Goal: Task Accomplishment & Management: Manage account settings

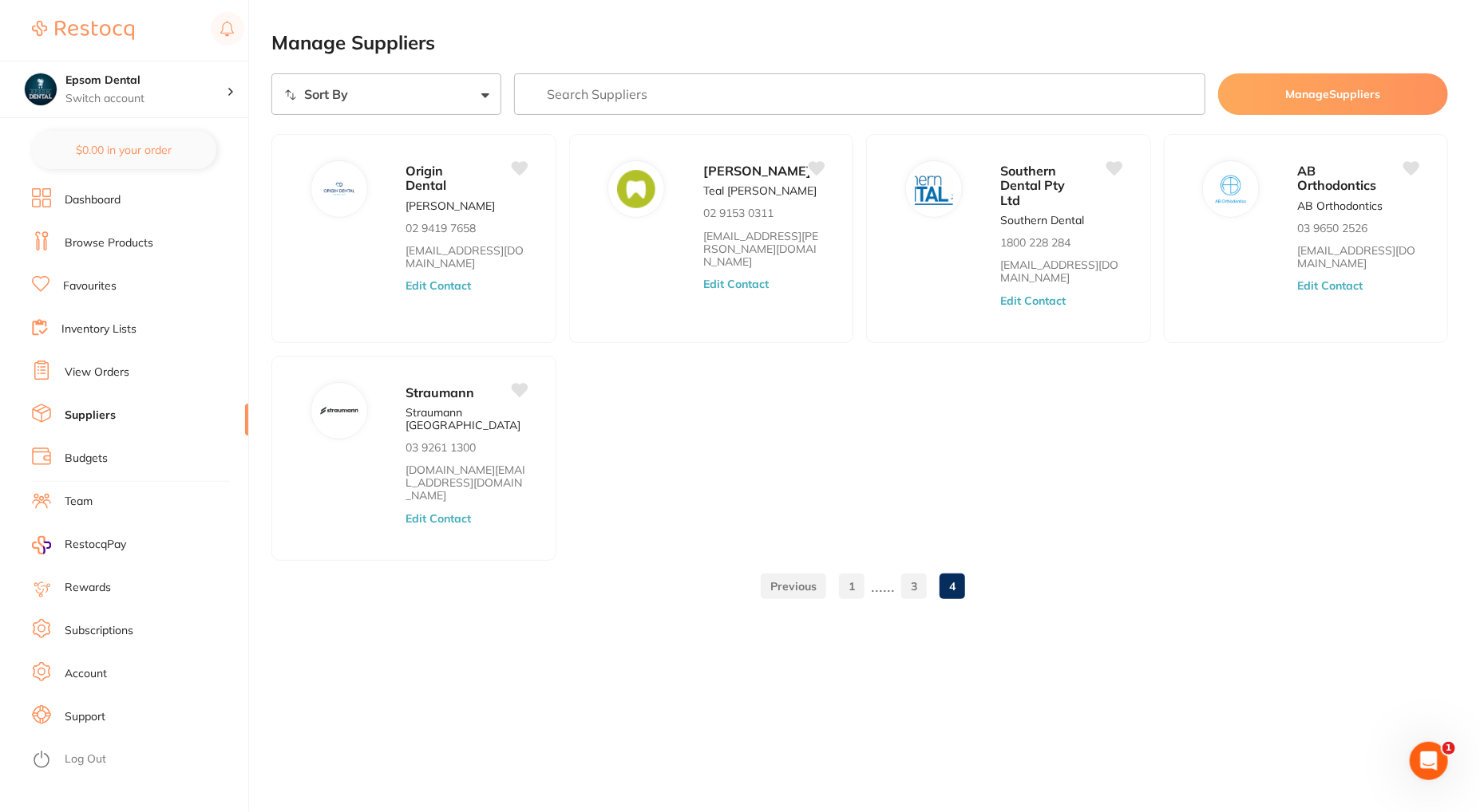
click at [99, 544] on span "RestocqPay" at bounding box center [96, 545] width 61 height 16
click at [115, 633] on link "Subscriptions" at bounding box center [99, 631] width 69 height 16
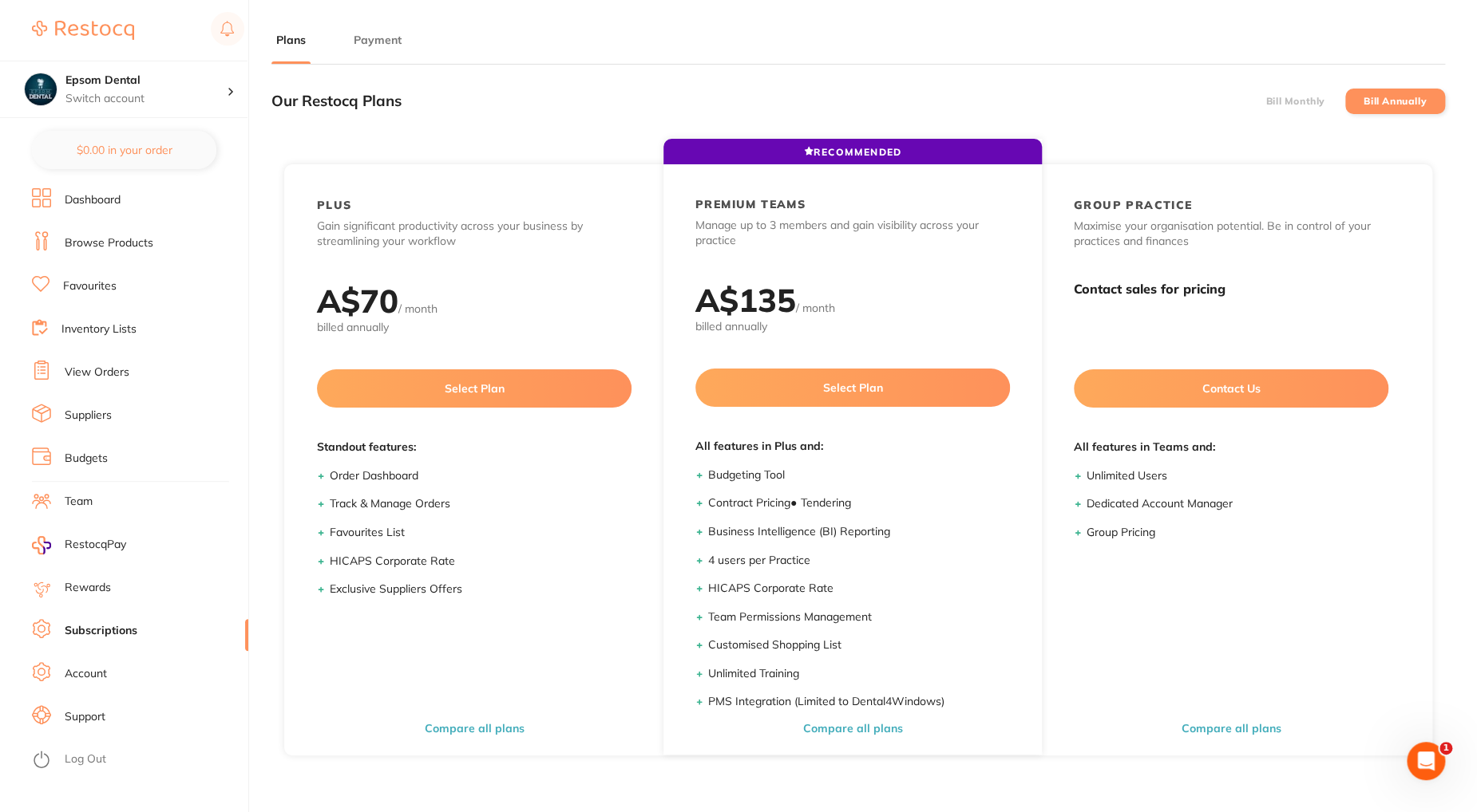
click at [367, 39] on button "Payment" at bounding box center [377, 39] width 57 height 15
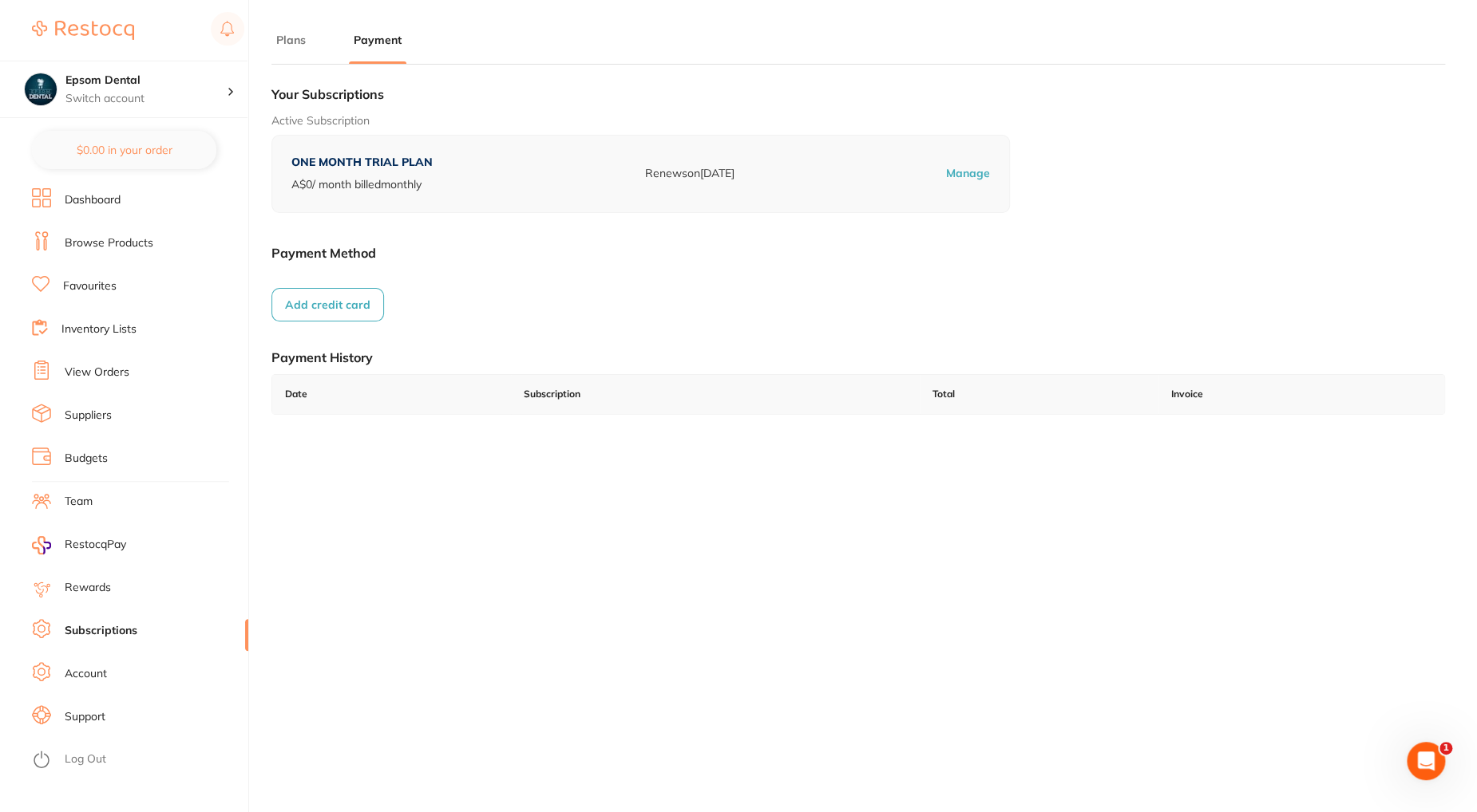
click at [345, 304] on button "Add credit card" at bounding box center [328, 305] width 112 height 33
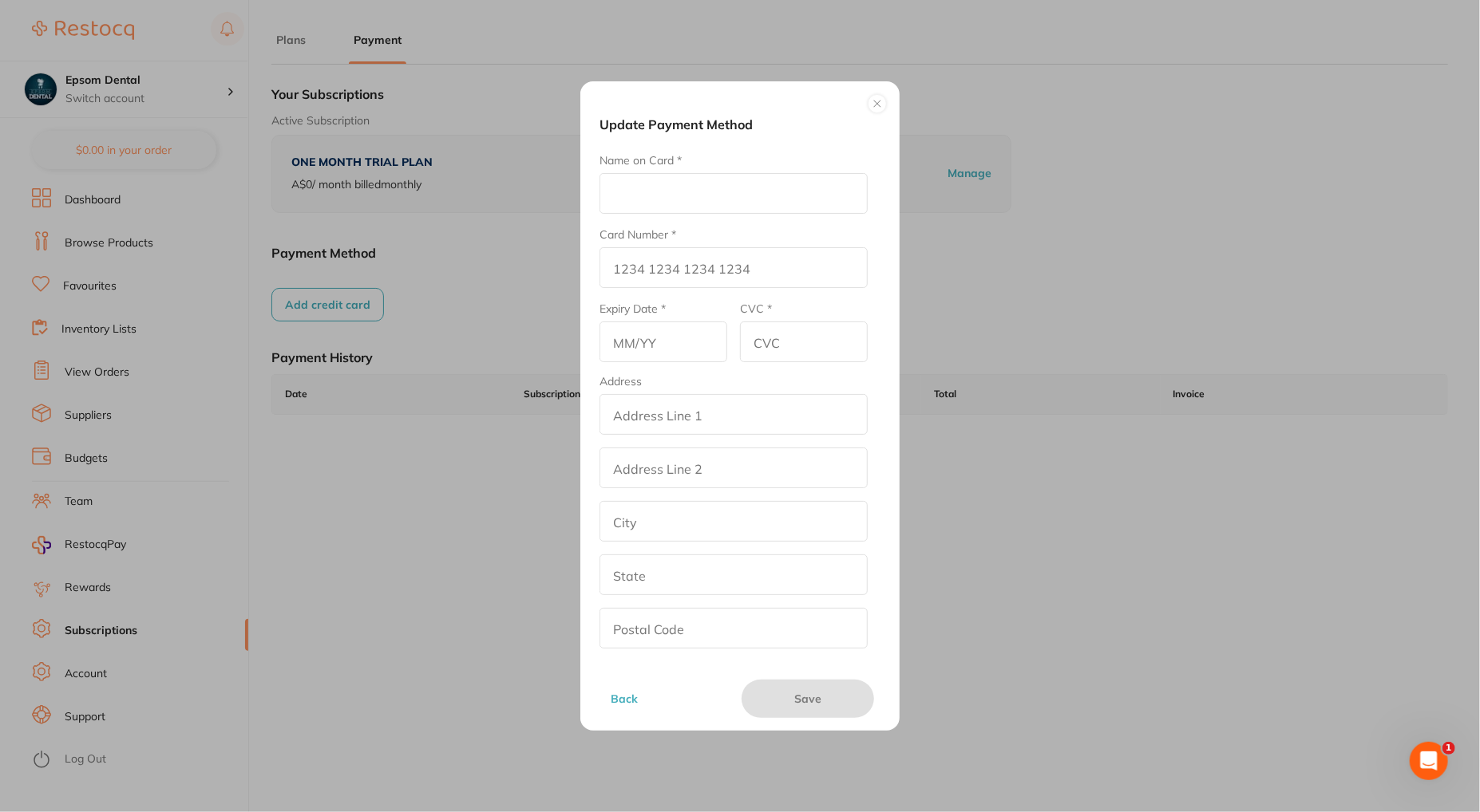
click at [676, 204] on input "Name on Card *" at bounding box center [734, 193] width 268 height 40
type input "[PERSON_NAME]"
type input "[CREDIT_CARD_NUMBER]"
type input "03/27"
type input "1426"
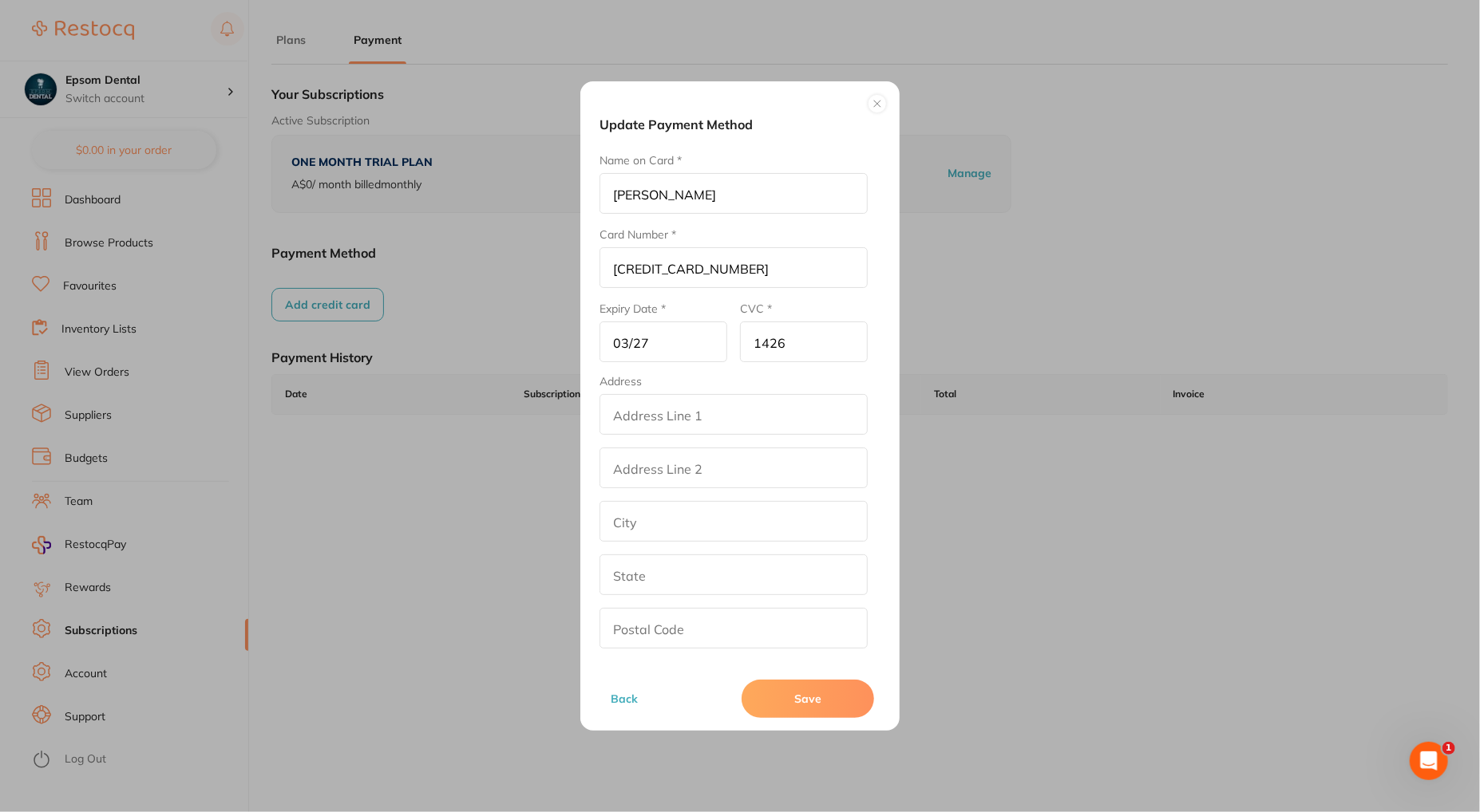
click at [702, 412] on input "addressLineOne" at bounding box center [734, 413] width 268 height 40
click at [630, 425] on input "addressLineOne" at bounding box center [734, 413] width 268 height 40
type input "[STREET_ADDRESS]"
click at [643, 521] on input "text" at bounding box center [734, 521] width 268 height 40
type input "Epsom"
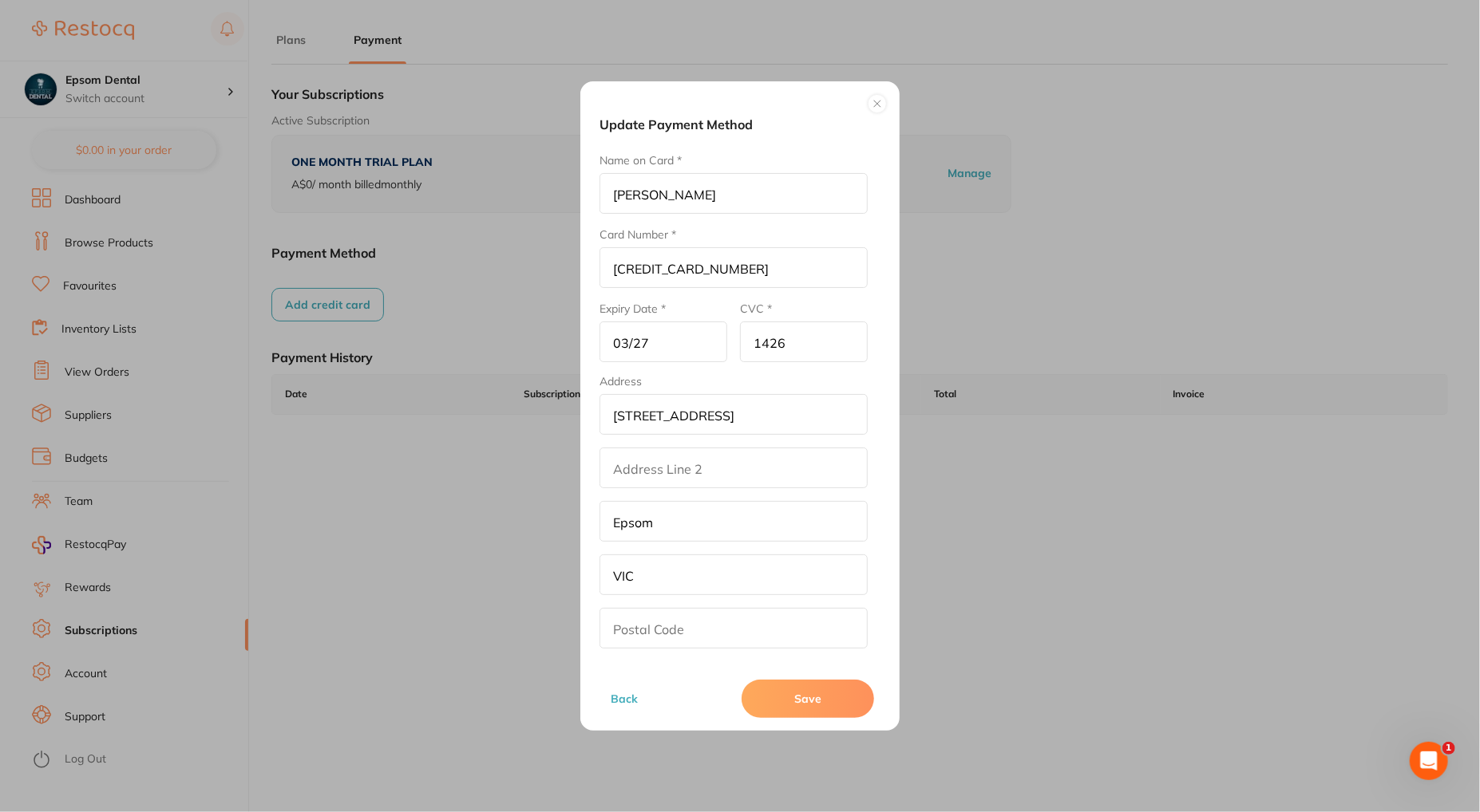
type input "Victoria"
click at [672, 626] on input "3550" at bounding box center [734, 628] width 268 height 40
type input "3551"
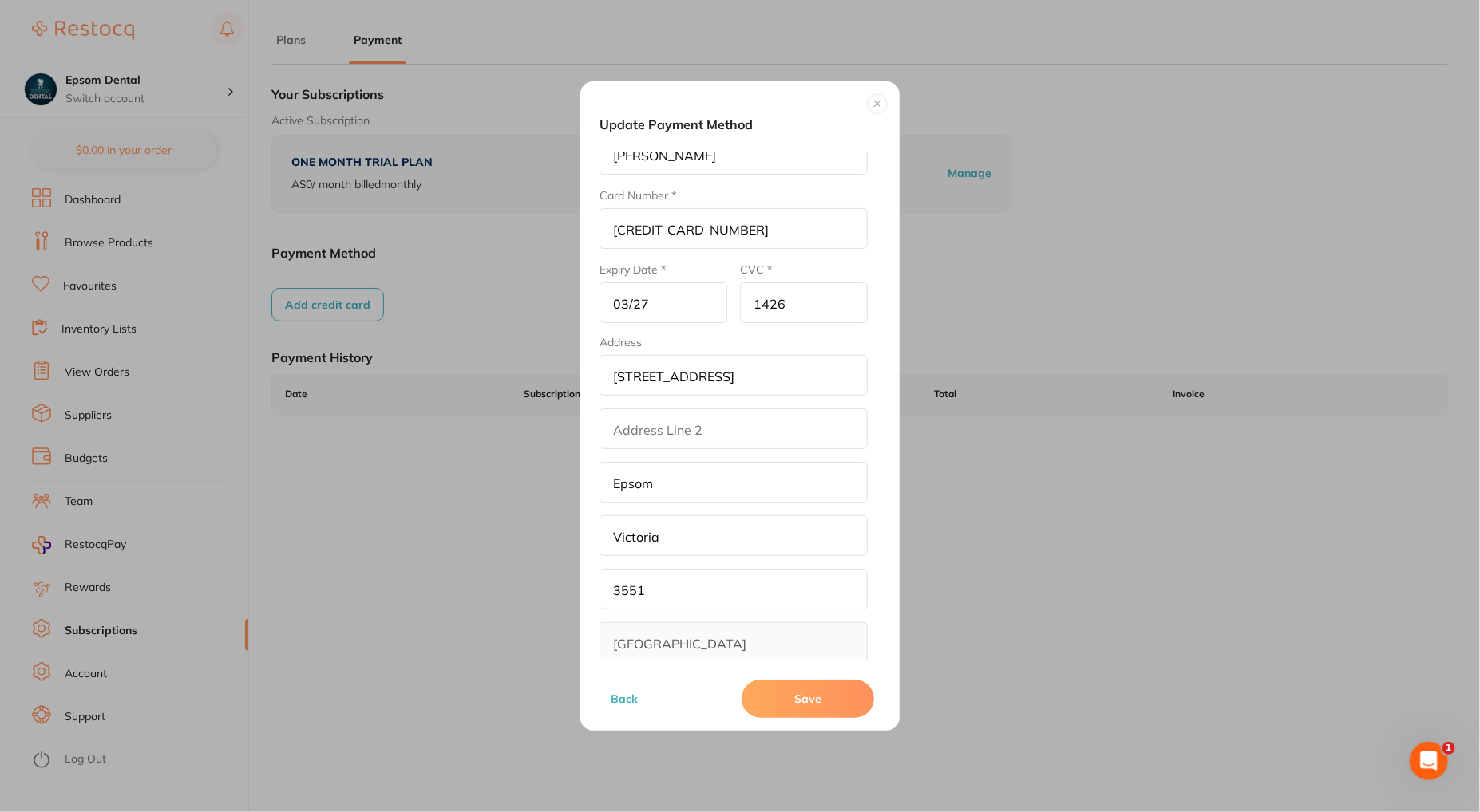
scroll to position [57, 0]
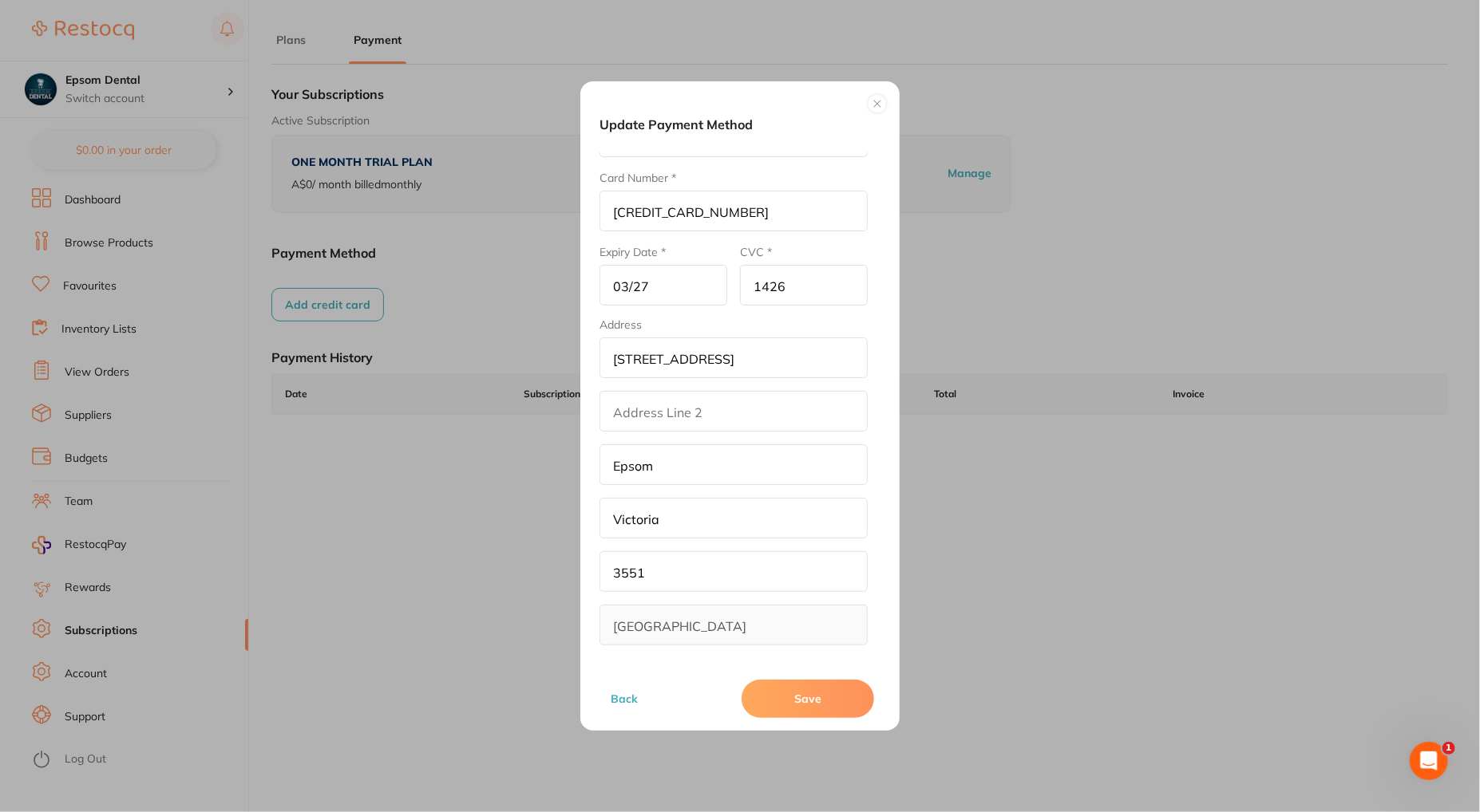
click at [824, 692] on button "Save" at bounding box center [807, 699] width 133 height 38
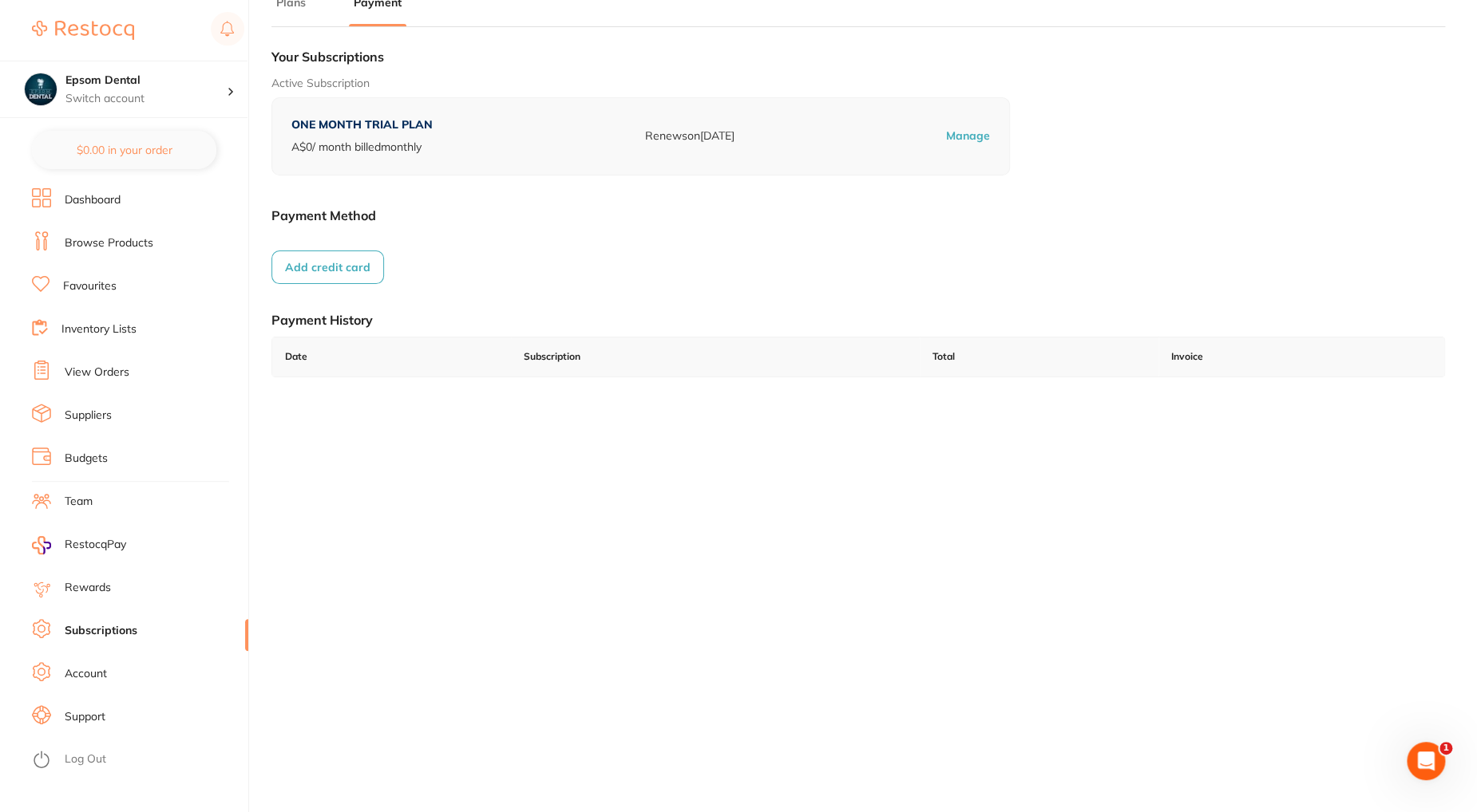
scroll to position [0, 0]
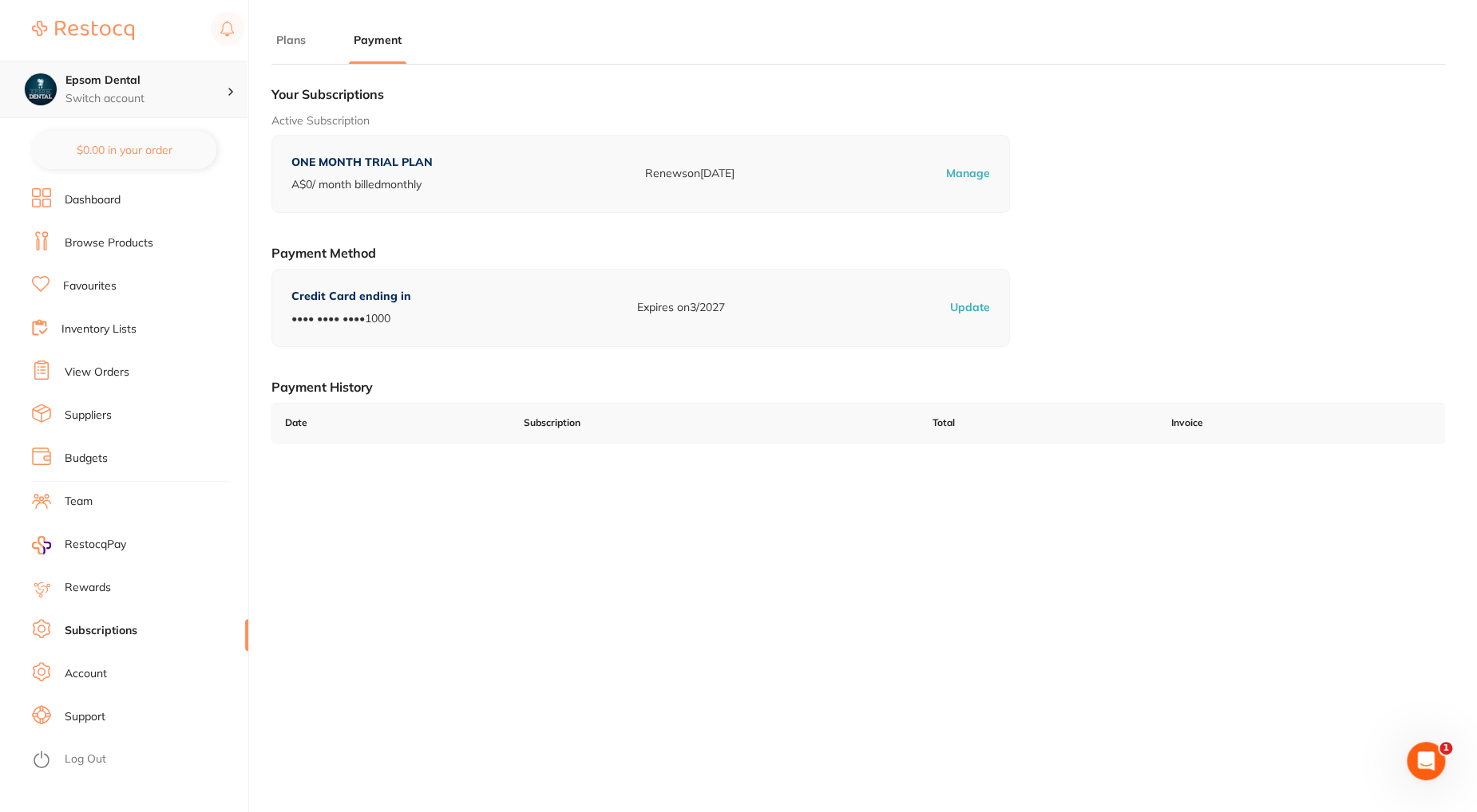
click at [218, 94] on p "Switch account" at bounding box center [146, 98] width 161 height 16
click at [289, 476] on div "Our Restocq Plans Bill Monthly Bill Annually RECOMMENDED PLUS Gain significant …" at bounding box center [859, 483] width 1174 height 812
click at [1406, 752] on div "Open Intercom Messenger" at bounding box center [1424, 759] width 53 height 53
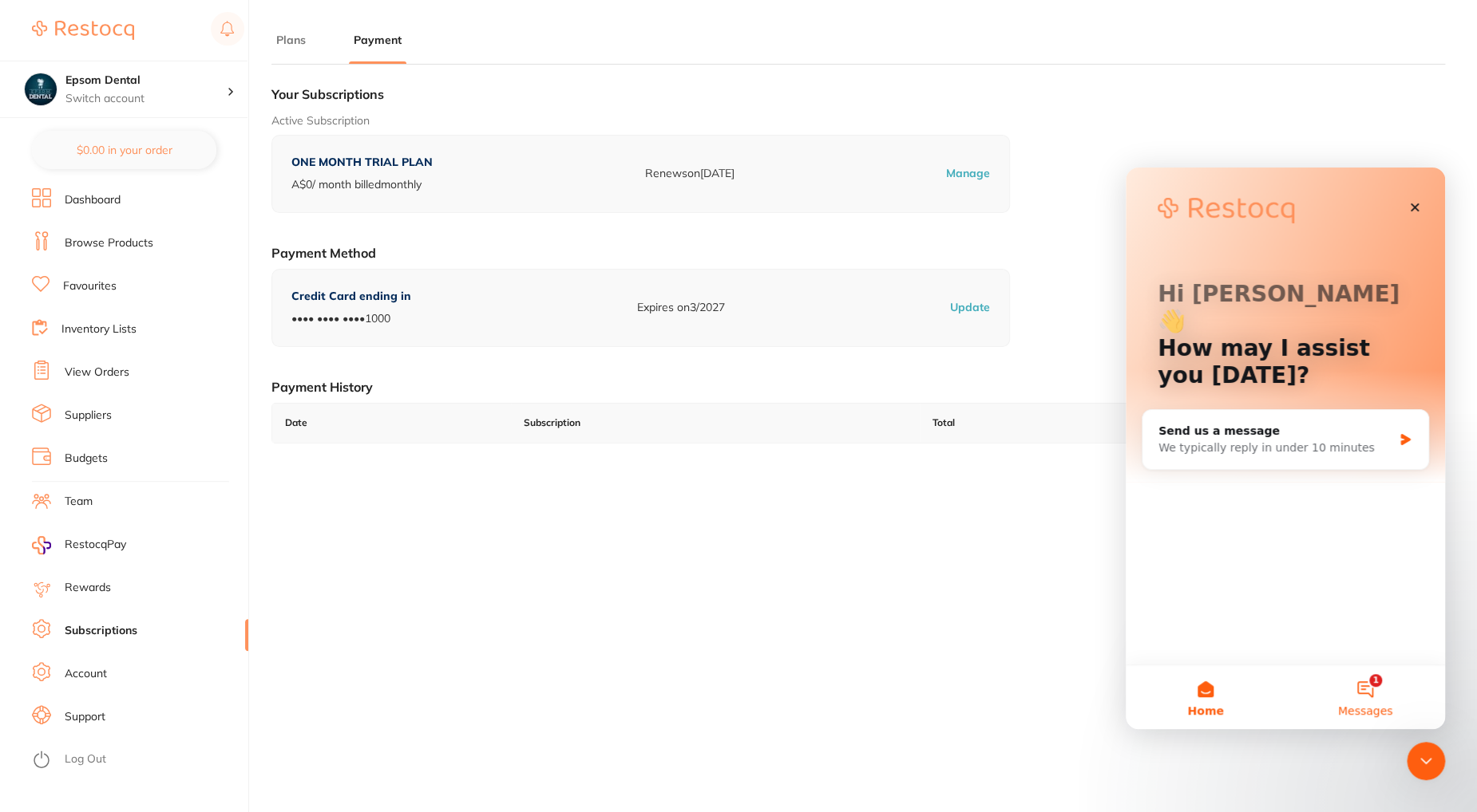
click at [1363, 694] on button "1 Messages" at bounding box center [1365, 697] width 160 height 64
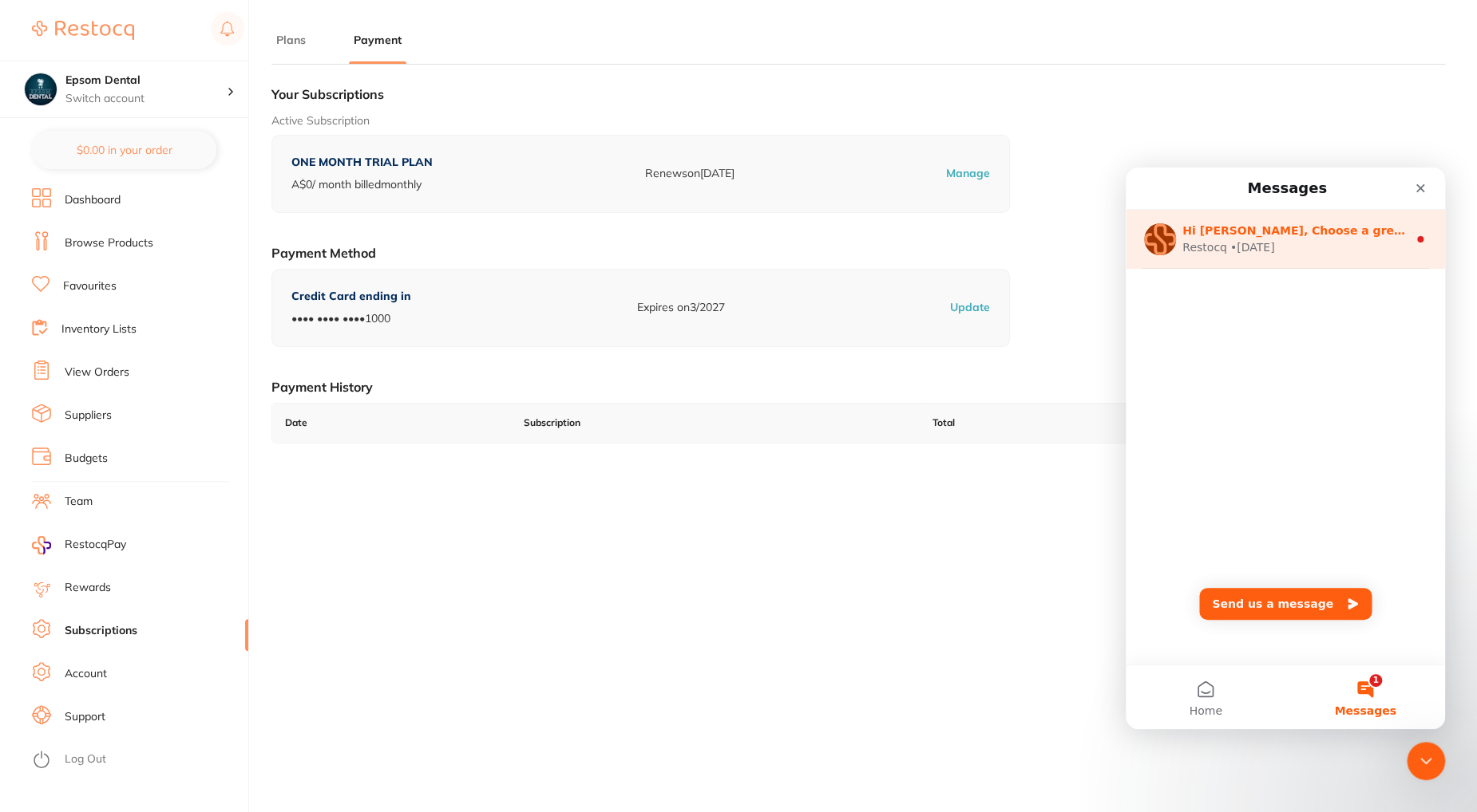
click at [1258, 245] on div "• [DATE]" at bounding box center [1252, 247] width 44 height 17
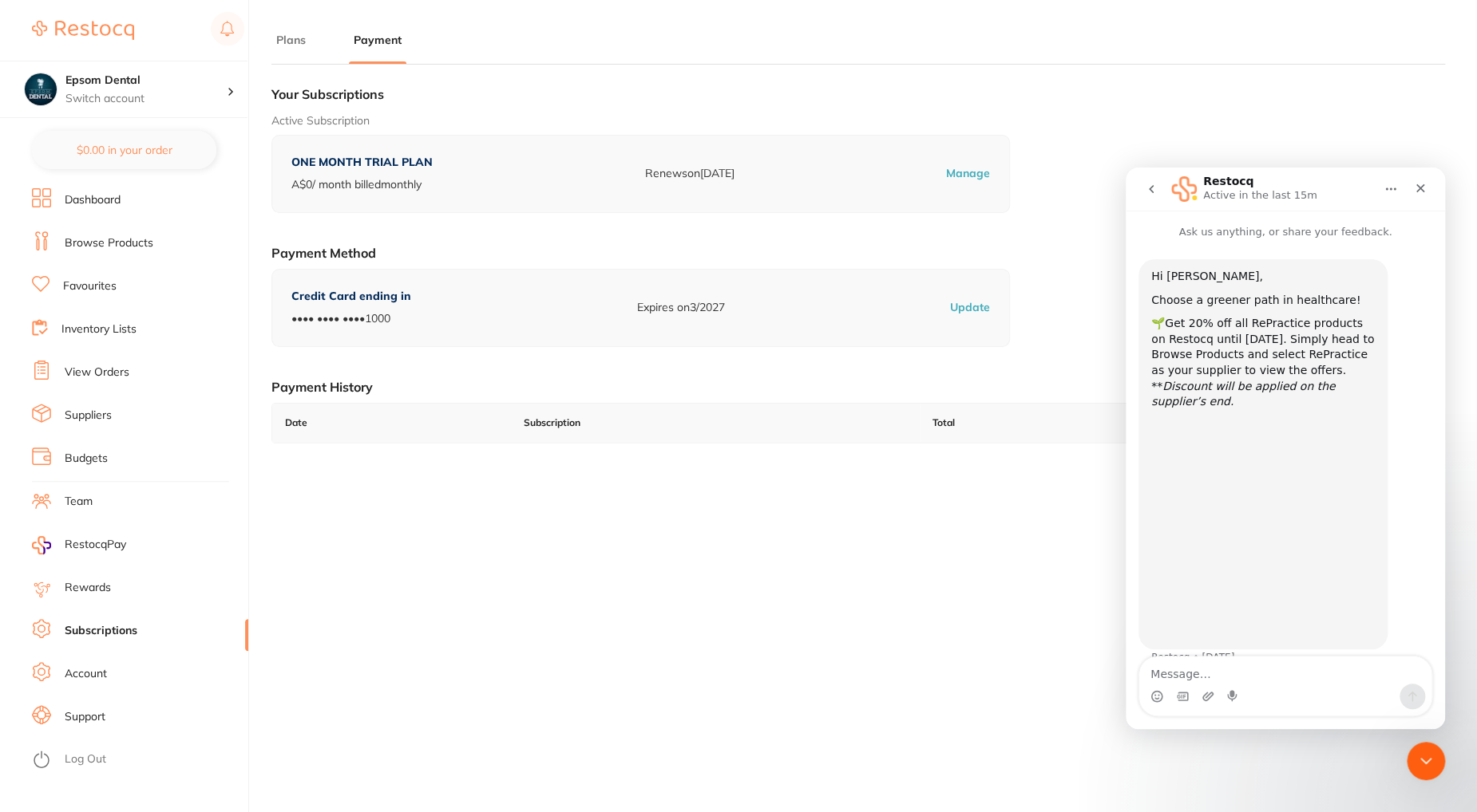
scroll to position [10, 0]
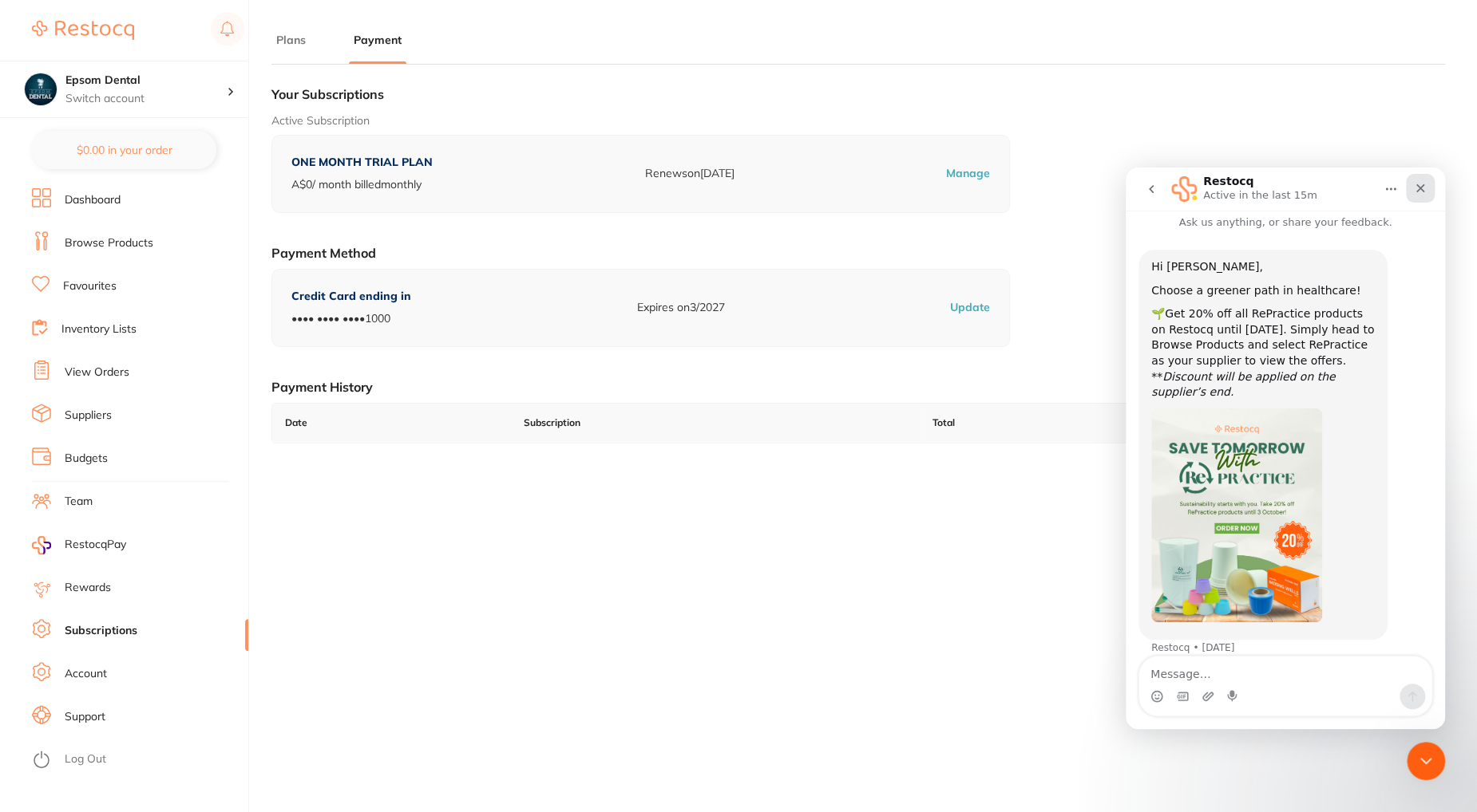
click at [1418, 192] on icon "Close" at bounding box center [1420, 188] width 13 height 13
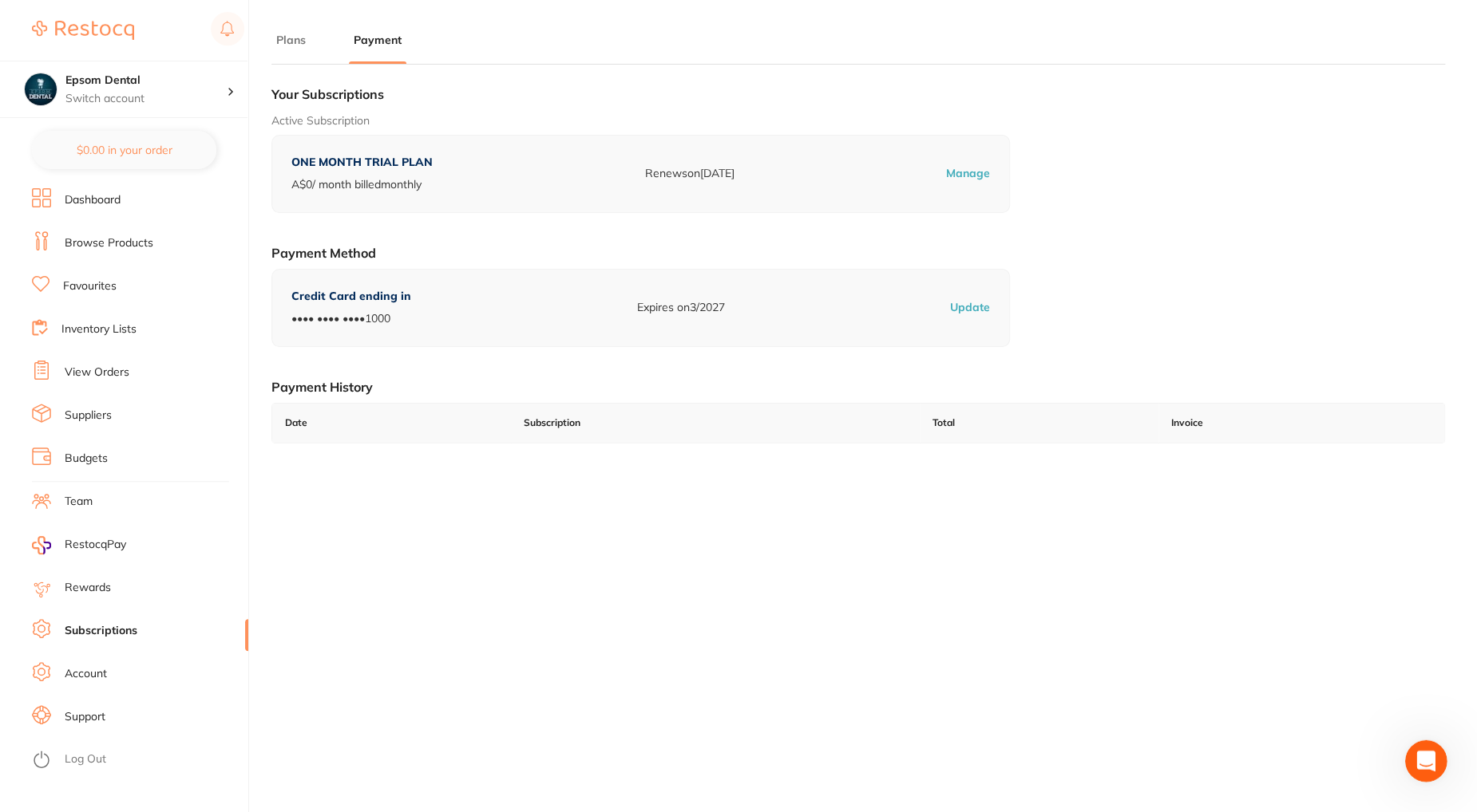
click at [1411, 769] on div "Open Intercom Messenger" at bounding box center [1424, 759] width 53 height 53
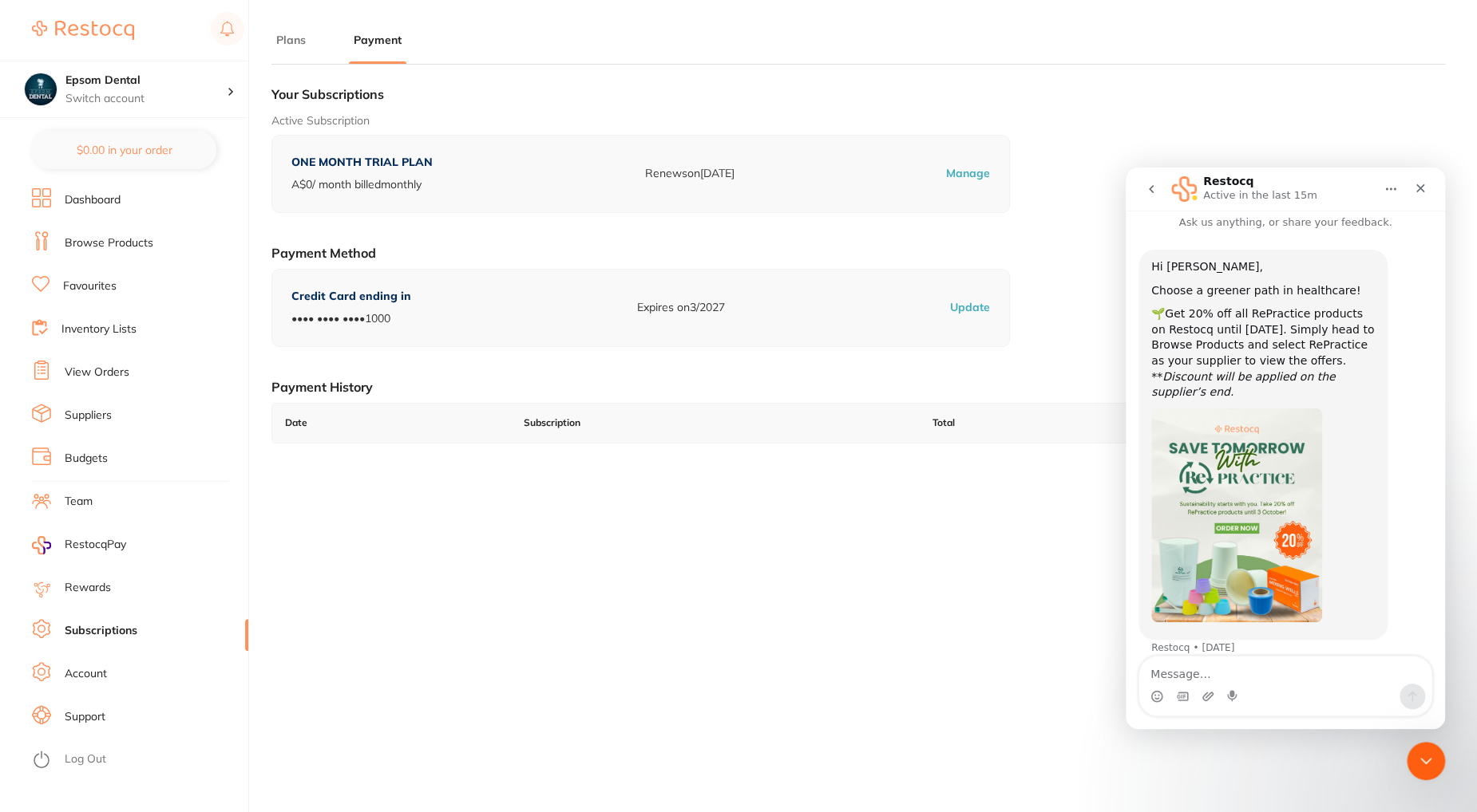
click at [1154, 190] on icon "go back" at bounding box center [1151, 189] width 13 height 13
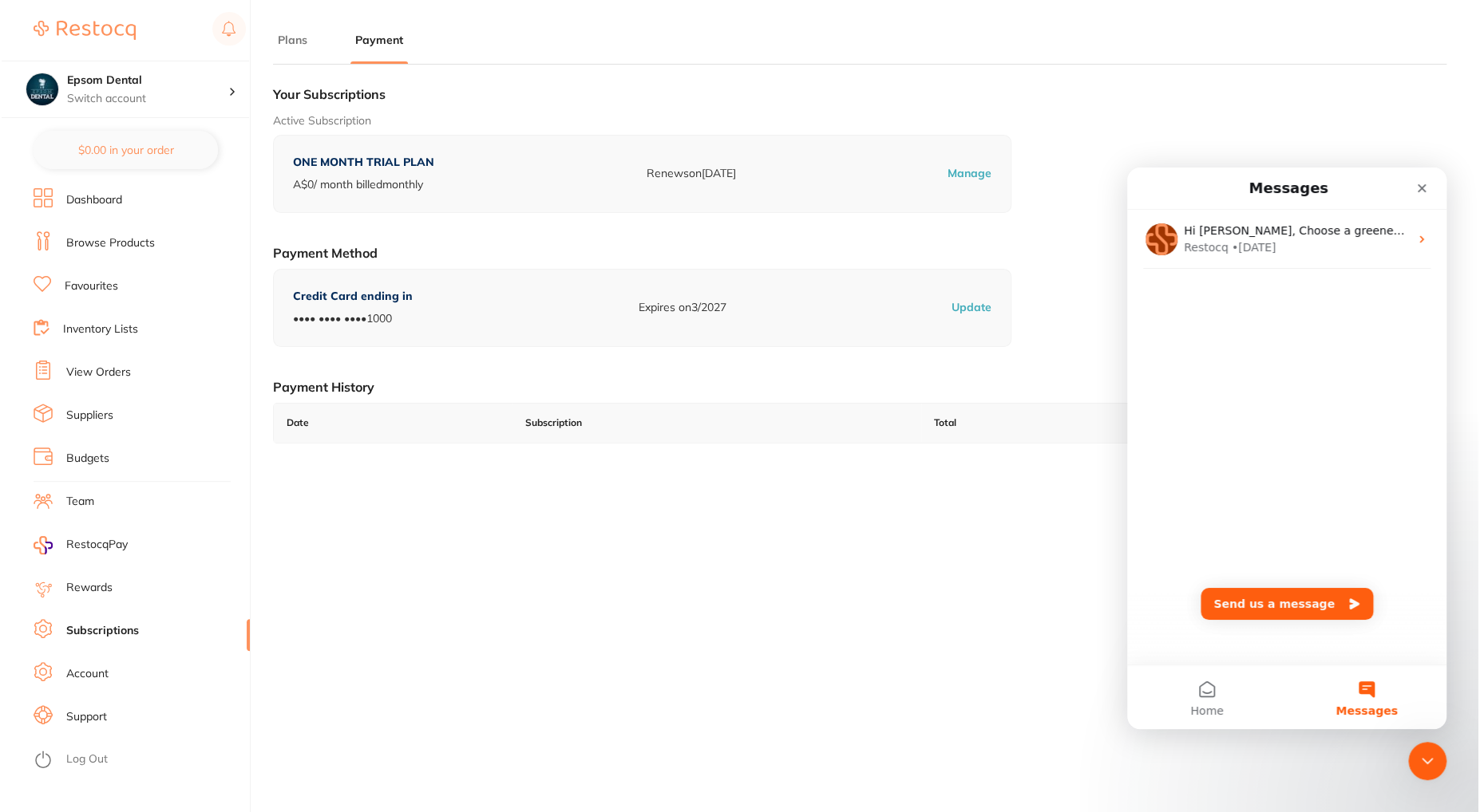
scroll to position [0, 0]
click at [1208, 702] on button "Home" at bounding box center [1205, 697] width 160 height 64
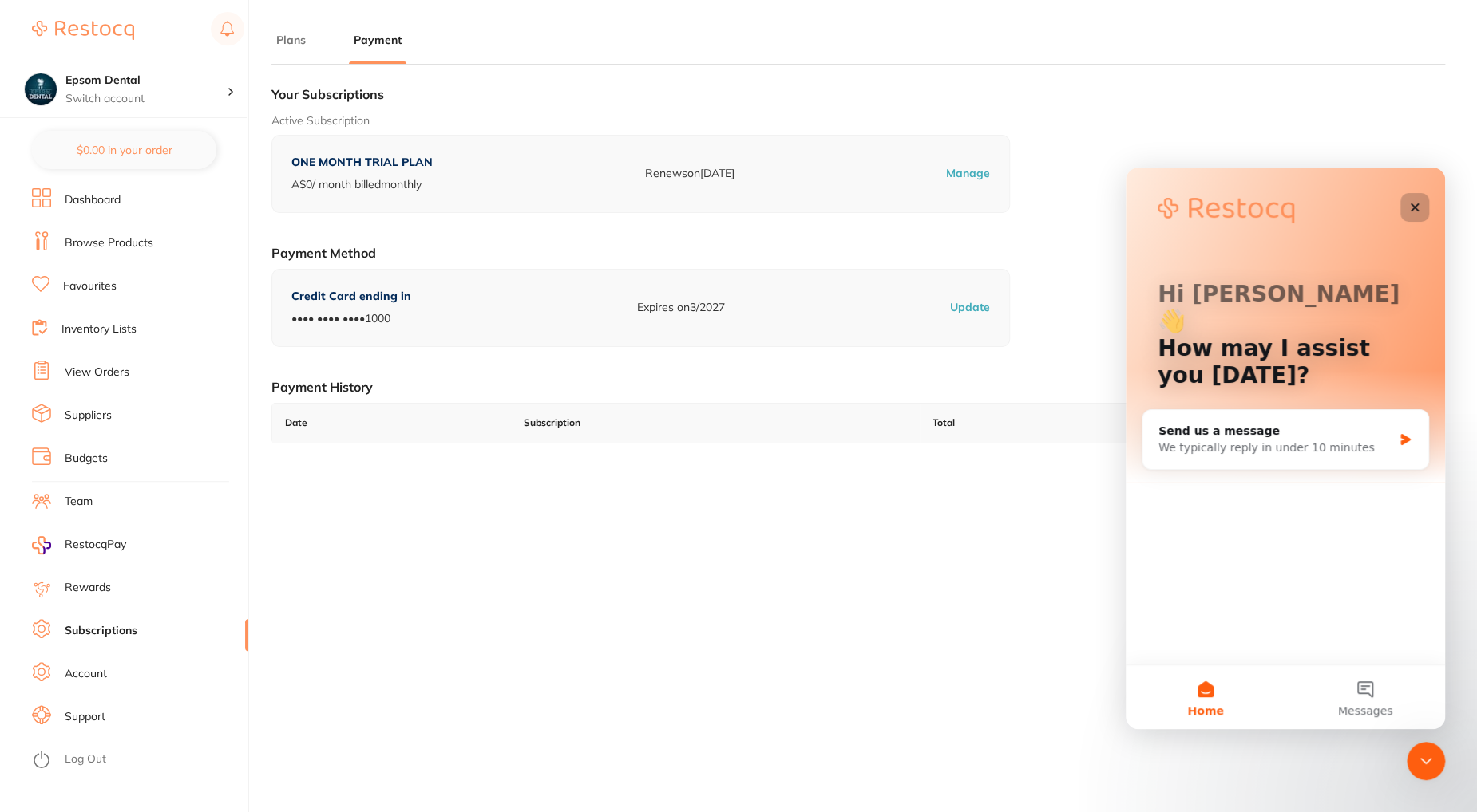
click at [1408, 210] on icon "Close" at bounding box center [1414, 207] width 13 height 13
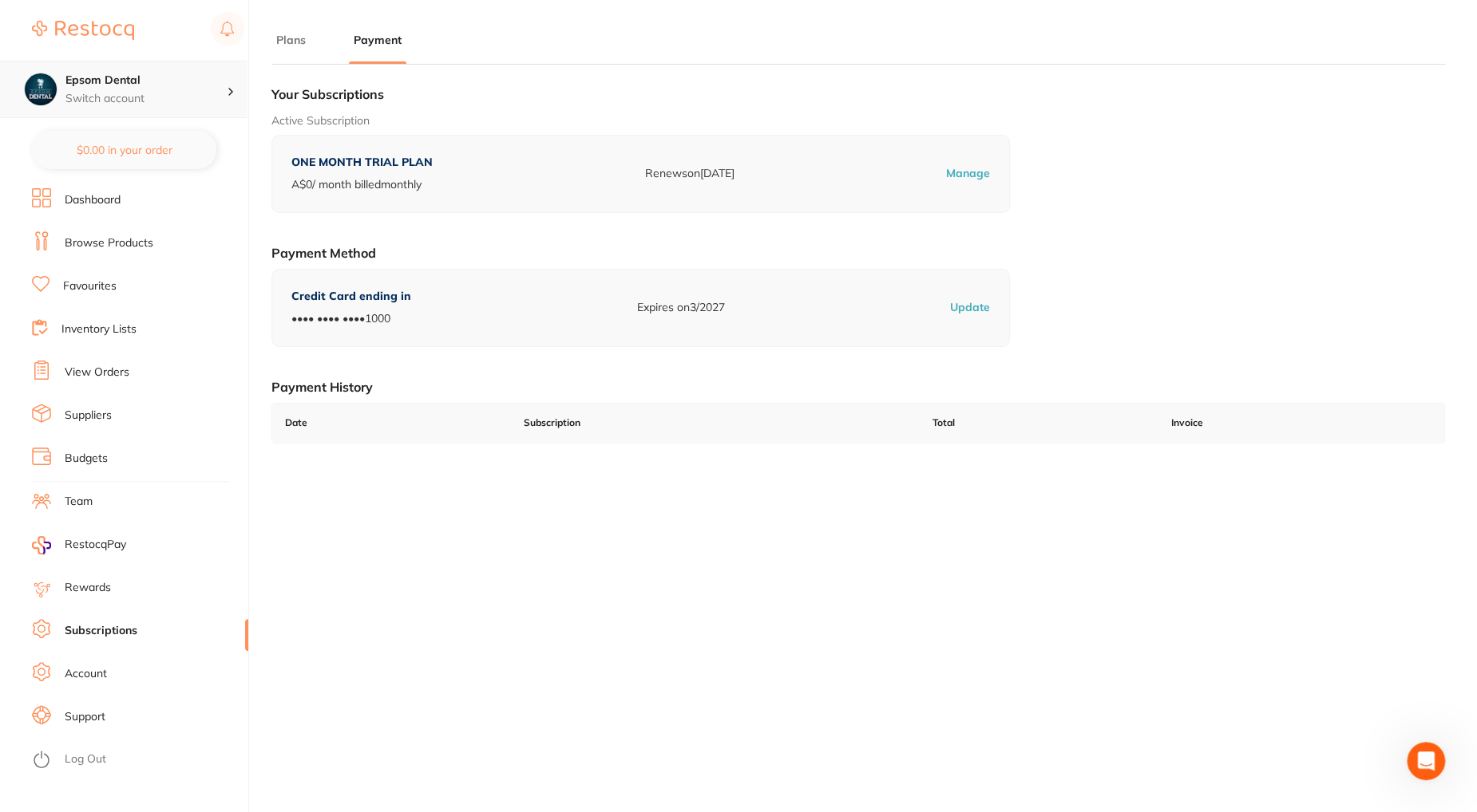
click at [200, 91] on p "Switch account" at bounding box center [146, 98] width 161 height 16
click at [83, 758] on link "Log Out" at bounding box center [86, 760] width 41 height 16
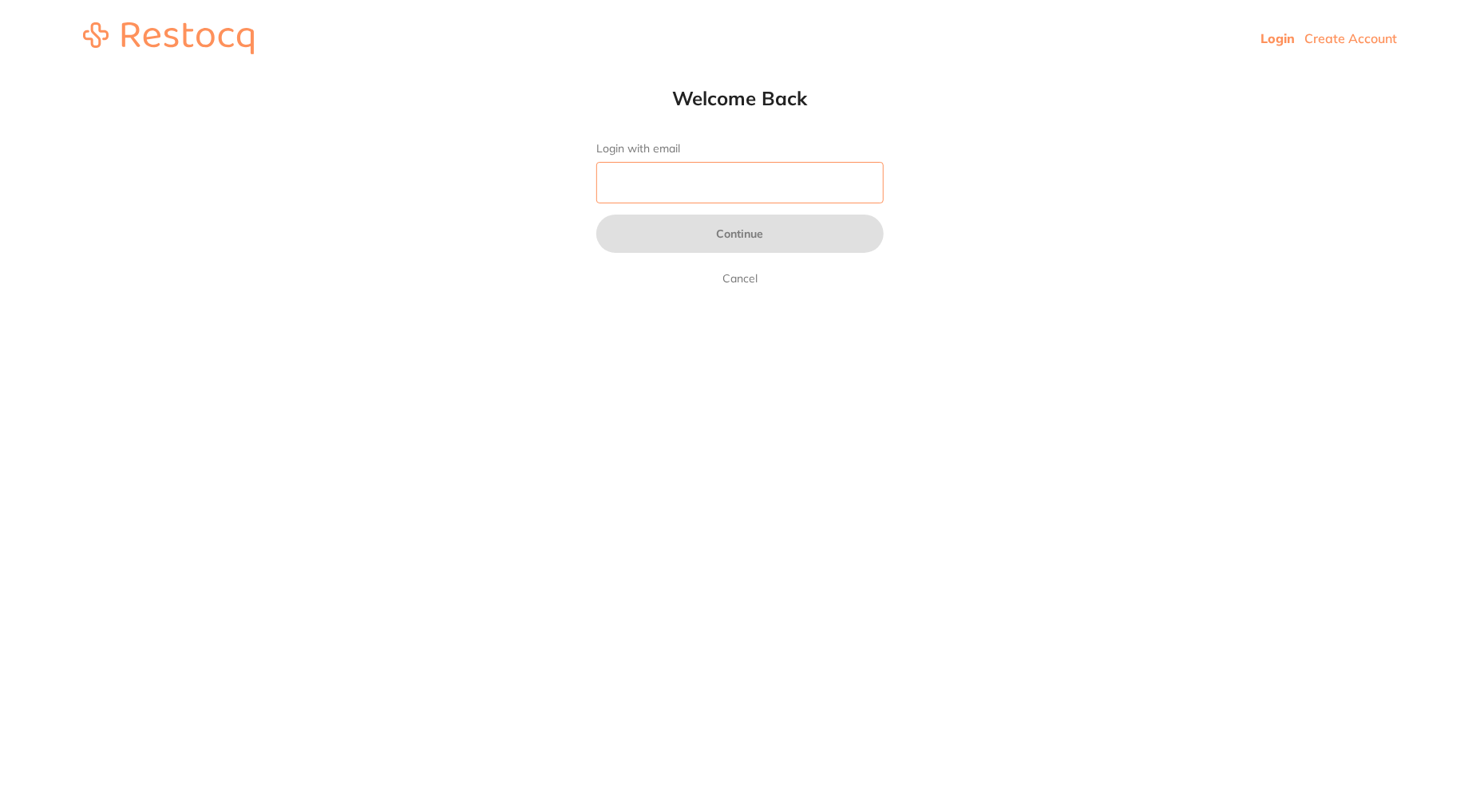
click at [676, 183] on input "Login with email" at bounding box center [740, 183] width 288 height 41
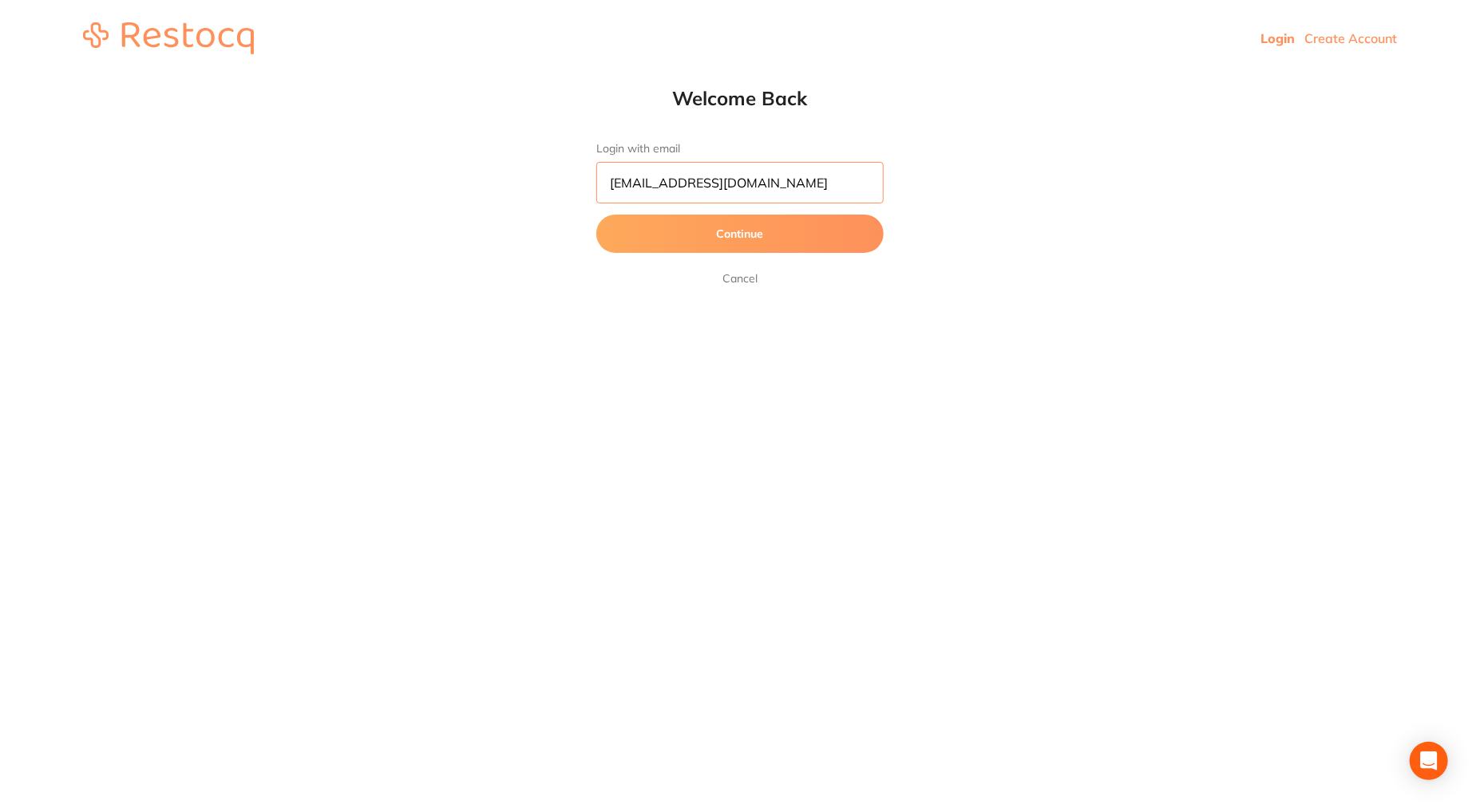
drag, startPoint x: 803, startPoint y: 183, endPoint x: 680, endPoint y: 187, distance: 123.1
click at [680, 187] on input "[EMAIL_ADDRESS][DOMAIN_NAME]" at bounding box center [740, 183] width 288 height 41
type input "reception@smilewithme.com.au"
click at [757, 234] on button "Continue" at bounding box center [740, 233] width 288 height 38
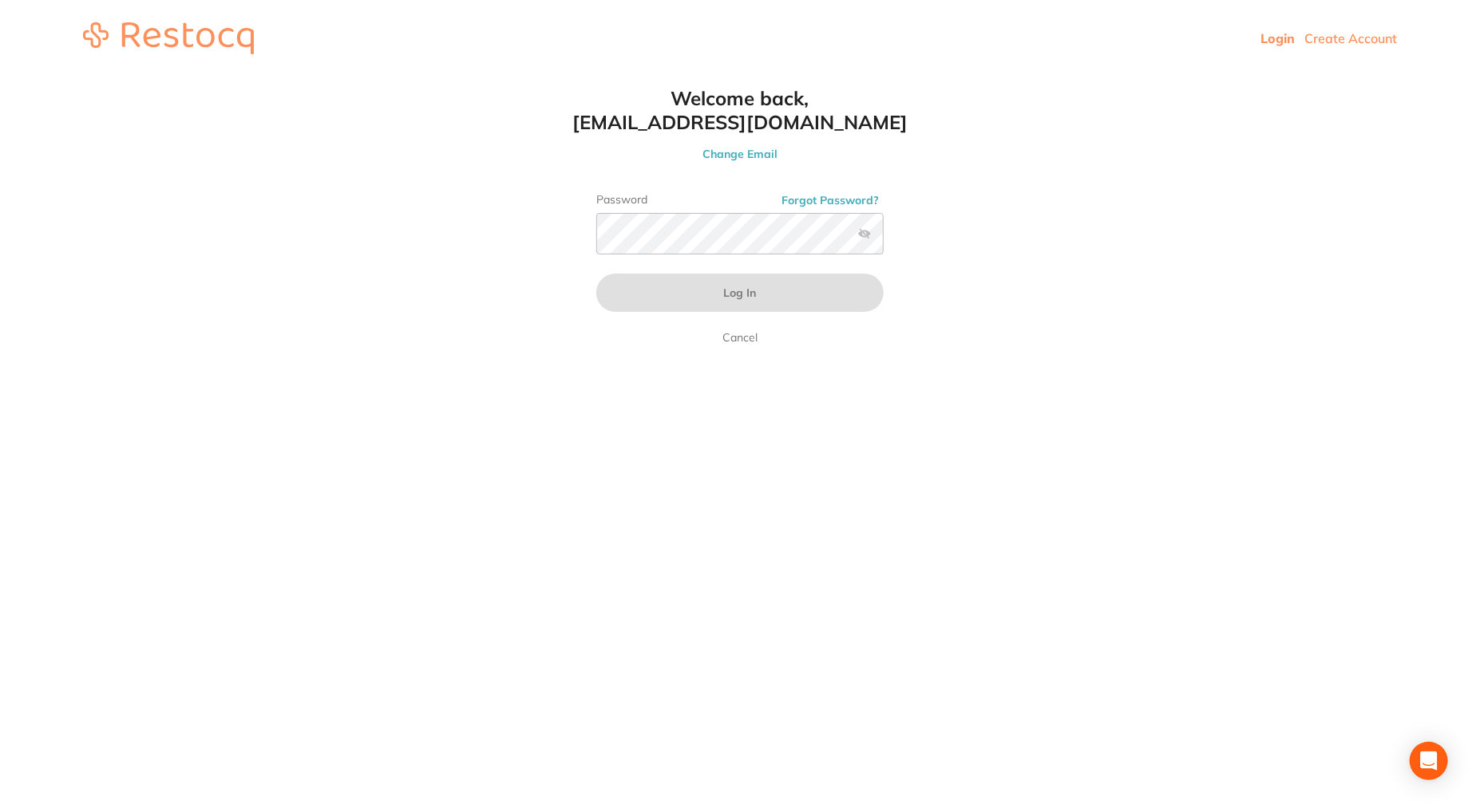
click at [824, 203] on button "Forgot Password?" at bounding box center [830, 200] width 107 height 15
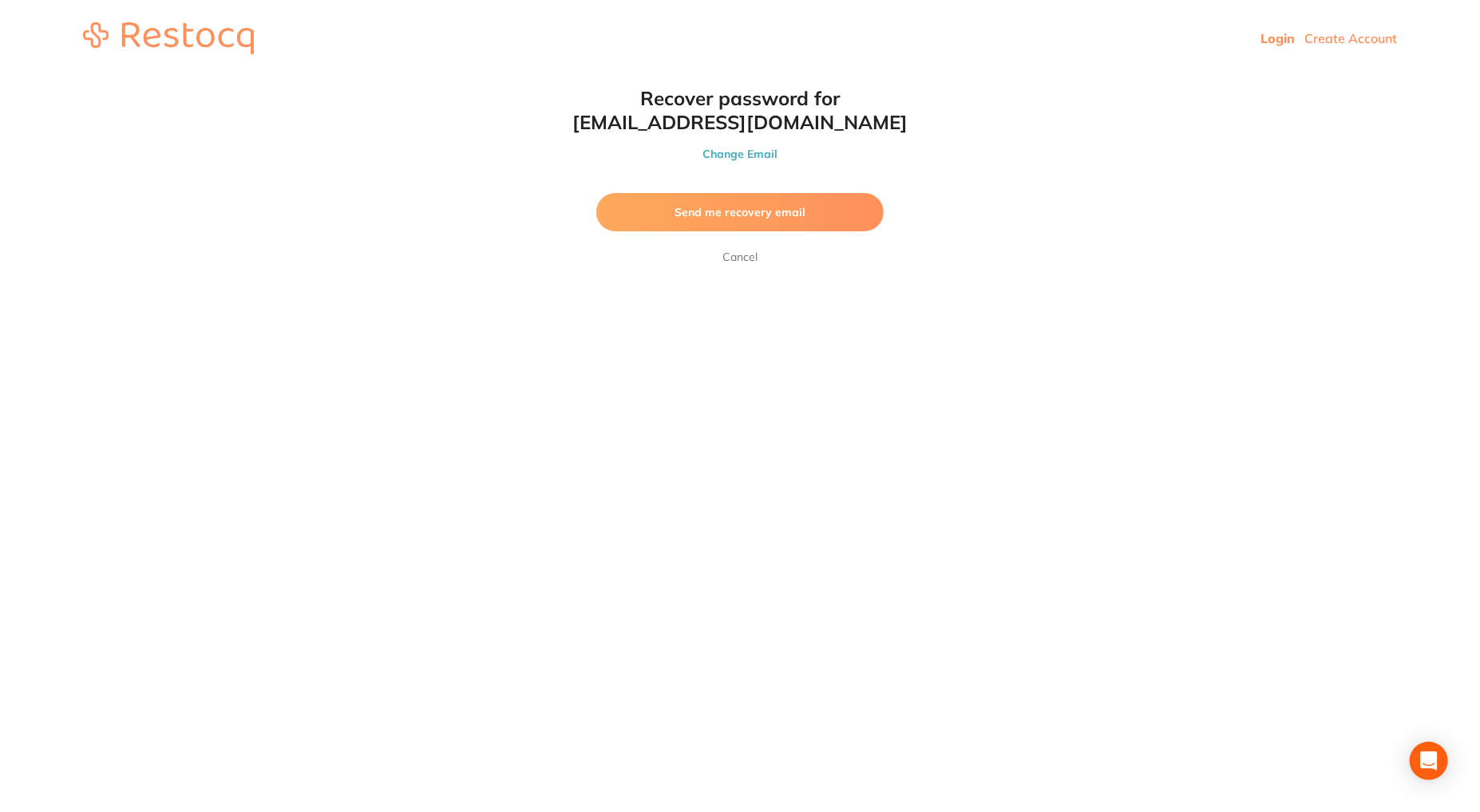
click at [748, 212] on span "Send me recovery email" at bounding box center [740, 212] width 131 height 15
